Goal: Task Accomplishment & Management: Use online tool/utility

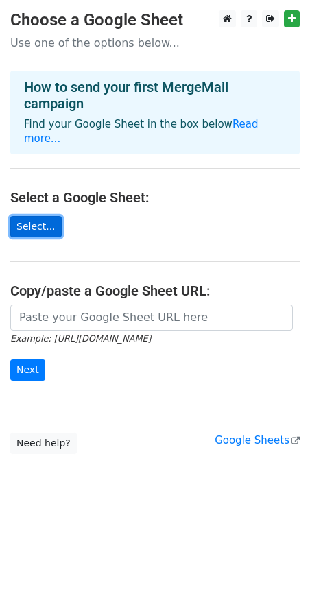
click at [36, 216] on link "Select..." at bounding box center [35, 226] width 51 height 21
click at [34, 219] on link "Select..." at bounding box center [35, 226] width 51 height 21
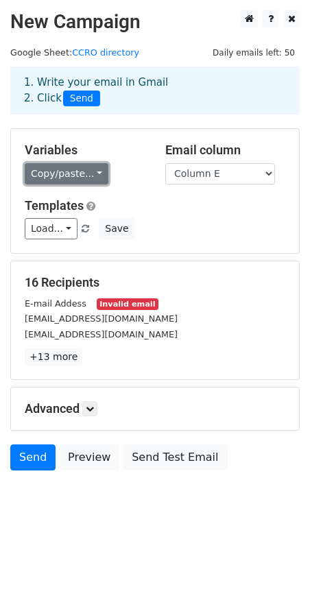
click at [84, 176] on link "Copy/paste..." at bounding box center [67, 173] width 84 height 21
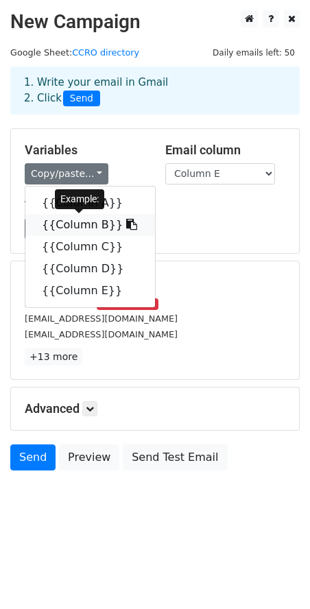
click at [126, 228] on icon at bounding box center [131, 224] width 11 height 11
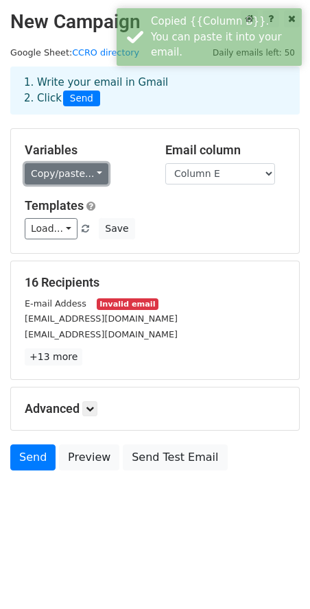
click at [93, 176] on link "Copy/paste..." at bounding box center [67, 173] width 84 height 21
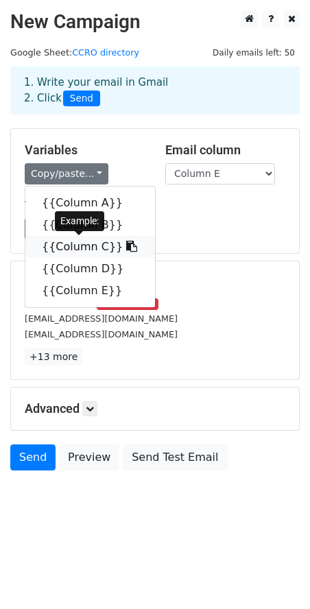
click at [88, 249] on link "{{Column C}}" at bounding box center [90, 247] width 130 height 22
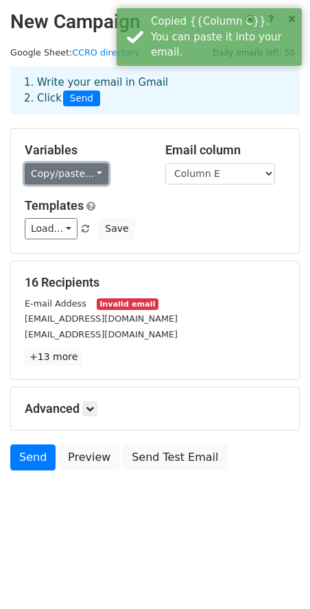
click at [92, 172] on link "Copy/paste..." at bounding box center [67, 173] width 84 height 21
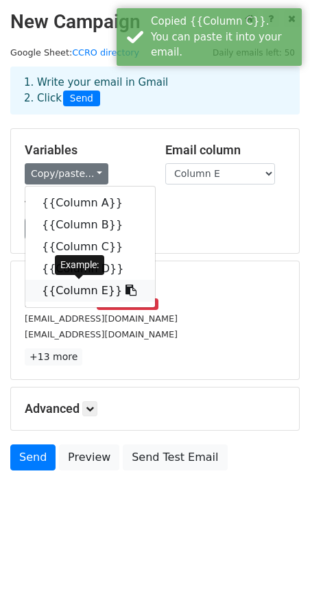
click at [91, 296] on link "{{Column E}}" at bounding box center [90, 291] width 130 height 22
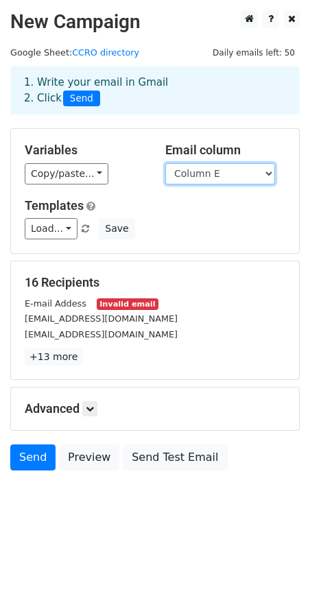
click at [239, 176] on select "Column A Column B Column C Column D Column E" at bounding box center [220, 173] width 110 height 21
click at [165, 163] on select "Column A Column B Column C Column D Column E" at bounding box center [220, 173] width 110 height 21
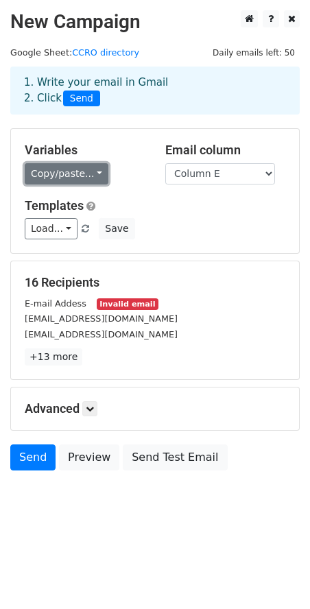
click at [88, 173] on link "Copy/paste..." at bounding box center [67, 173] width 84 height 21
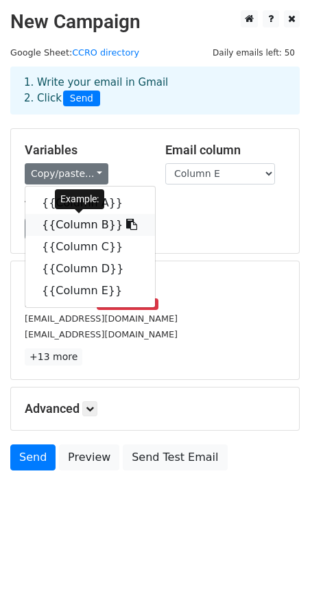
click at [101, 229] on link "{{Column B}}" at bounding box center [90, 225] width 130 height 22
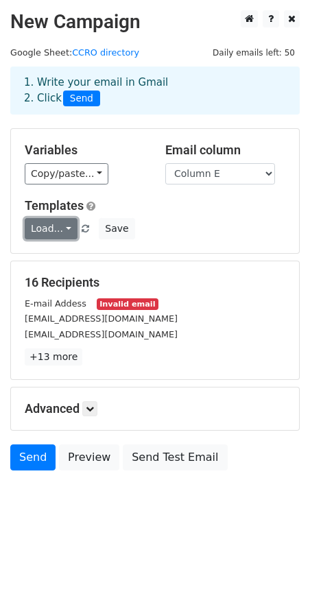
click at [63, 234] on link "Load..." at bounding box center [51, 228] width 53 height 21
click at [179, 230] on div "Load... No templates saved Save" at bounding box center [154, 228] width 281 height 21
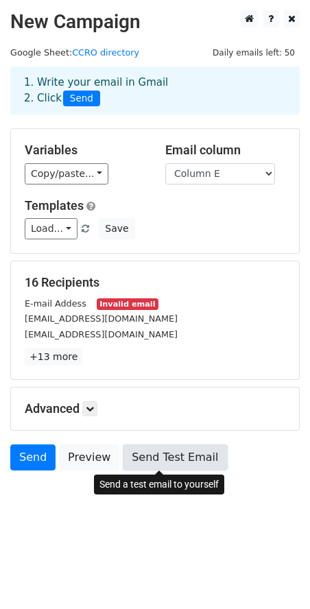
click at [162, 455] on link "Send Test Email" at bounding box center [175, 457] width 104 height 26
click at [184, 455] on link "Send Test Email" at bounding box center [175, 457] width 104 height 26
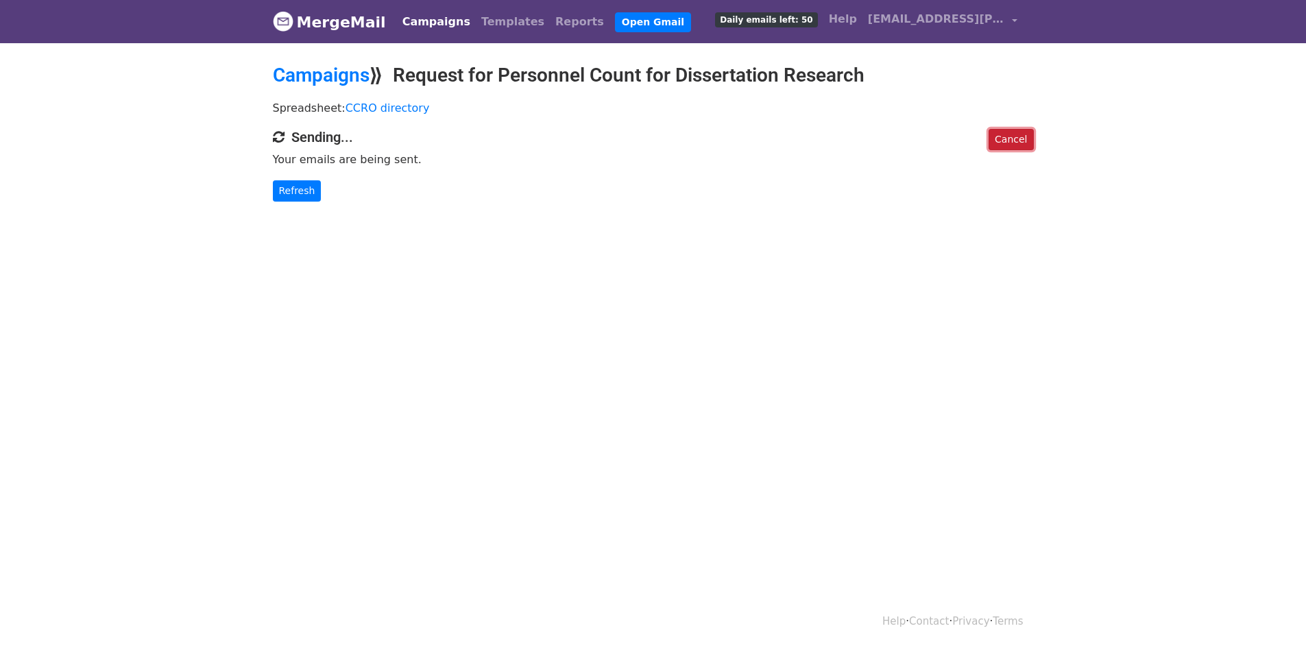
click at [1011, 134] on link "Cancel" at bounding box center [1011, 139] width 45 height 21
